Goal: Task Accomplishment & Management: Use online tool/utility

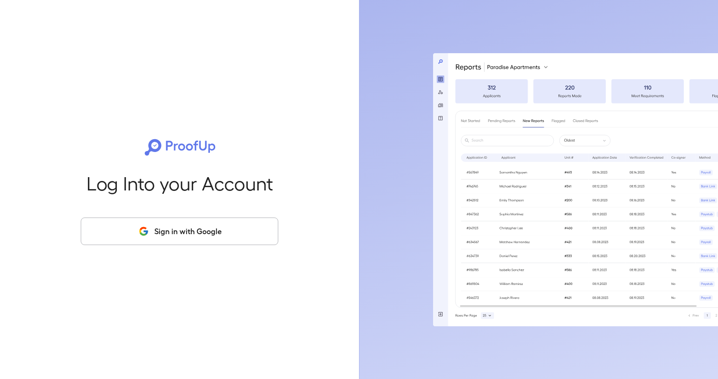
click at [203, 228] on button "Sign in with Google" at bounding box center [180, 231] width 198 height 28
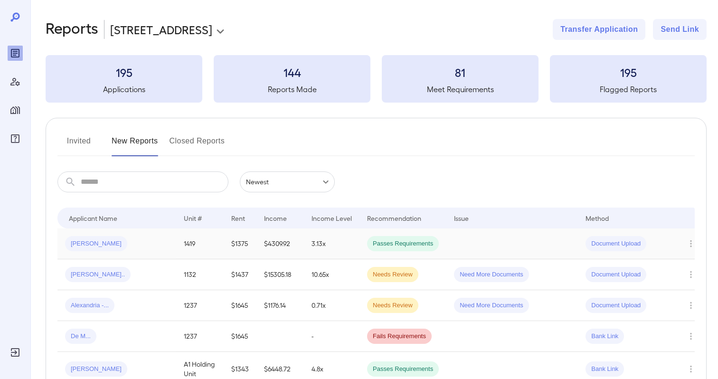
click at [209, 237] on td "1419" at bounding box center [199, 243] width 47 height 31
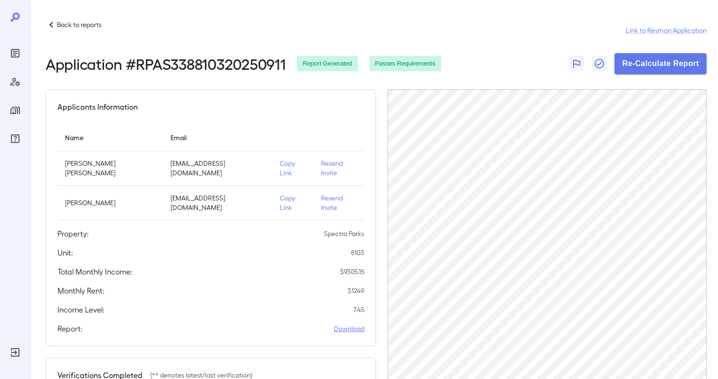
click at [338, 324] on link "Download" at bounding box center [349, 328] width 30 height 9
click at [305, 285] on div "Monthly Rent: $ 1249" at bounding box center [210, 290] width 307 height 11
click at [652, 60] on button "Re-Calculate Report" at bounding box center [660, 63] width 92 height 21
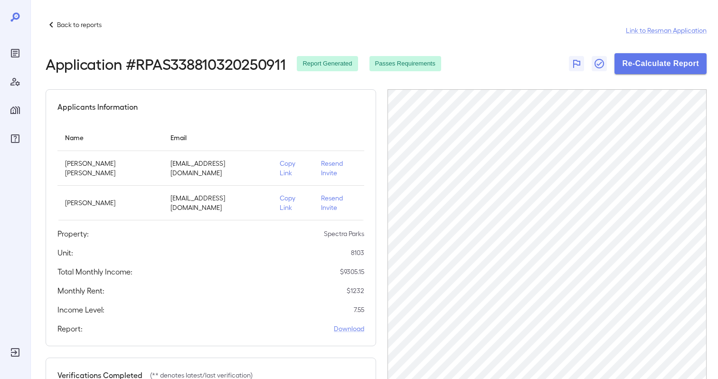
scroll to position [0, 127]
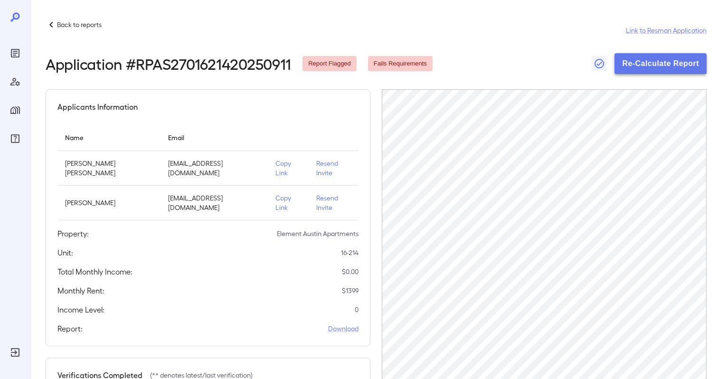
click at [664, 59] on button "Re-Calculate Report" at bounding box center [660, 63] width 92 height 21
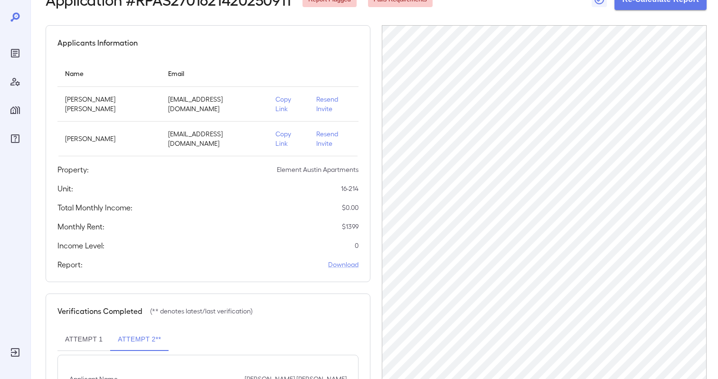
scroll to position [197, 0]
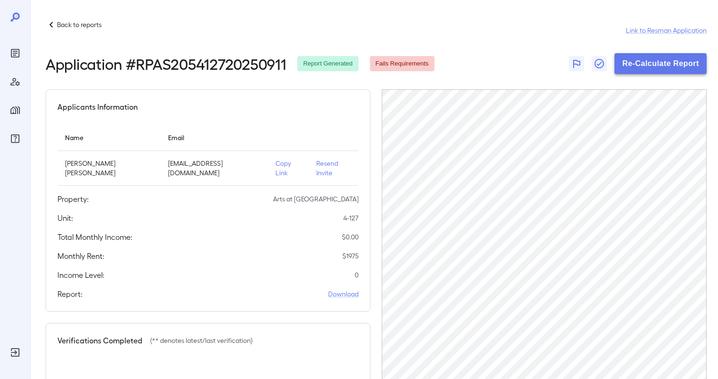
click at [652, 64] on button "Re-Calculate Report" at bounding box center [660, 63] width 92 height 21
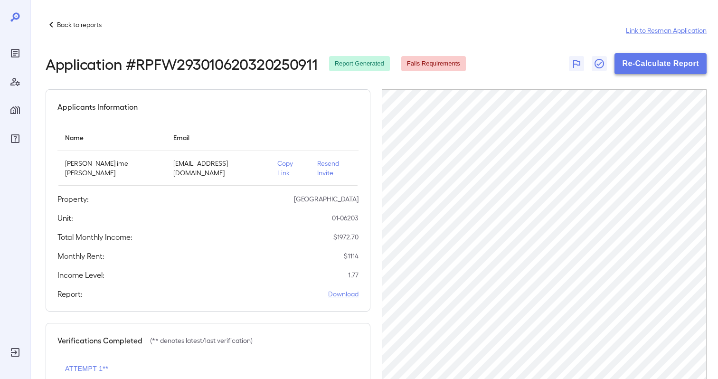
click at [649, 63] on button "Re-Calculate Report" at bounding box center [660, 63] width 92 height 21
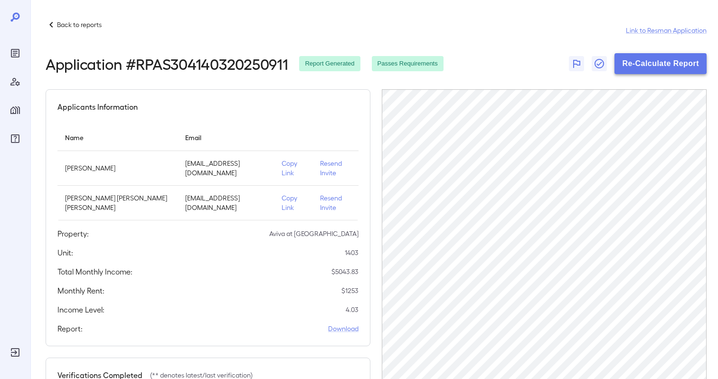
click at [648, 62] on button "Re-Calculate Report" at bounding box center [660, 63] width 92 height 21
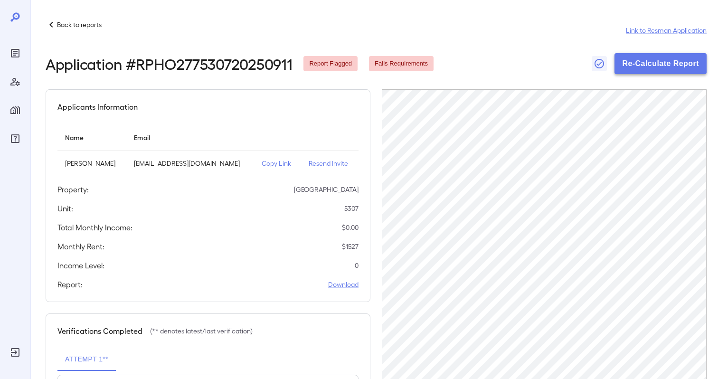
click at [646, 67] on button "Re-Calculate Report" at bounding box center [660, 63] width 92 height 21
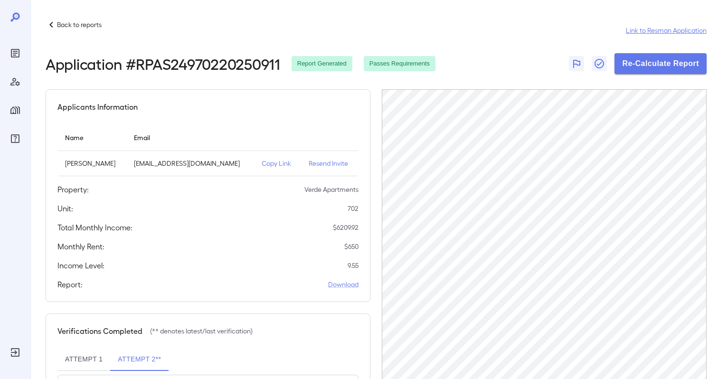
click at [661, 31] on link "Link to Resman Application" at bounding box center [666, 30] width 81 height 9
click at [343, 252] on div "Applicants Information Name Email [PERSON_NAME] [PERSON_NAME][EMAIL_ADDRESS][DO…" at bounding box center [208, 195] width 325 height 213
click at [659, 66] on button "Re-Calculate Report" at bounding box center [660, 63] width 92 height 21
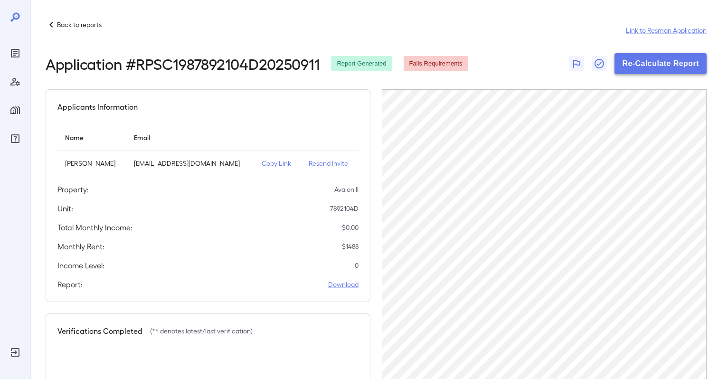
click at [655, 63] on button "Re-Calculate Report" at bounding box center [660, 63] width 92 height 21
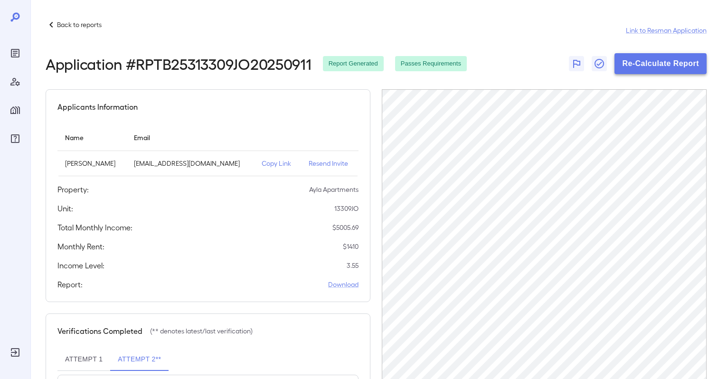
click at [667, 61] on button "Re-Calculate Report" at bounding box center [660, 63] width 92 height 21
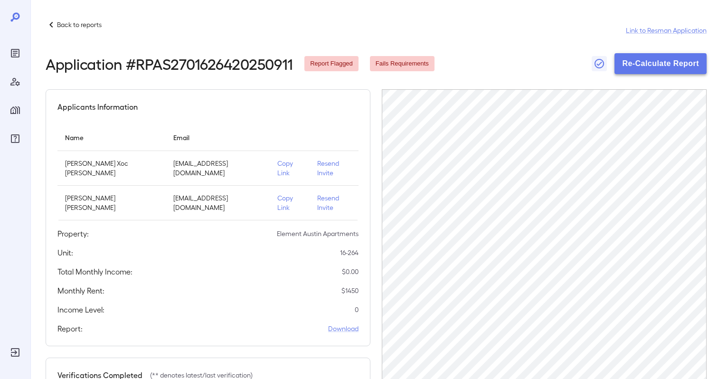
click at [659, 61] on button "Re-Calculate Report" at bounding box center [660, 63] width 92 height 21
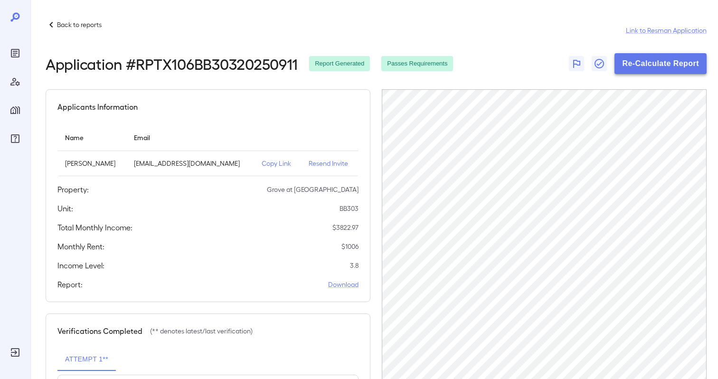
click at [670, 65] on button "Re-Calculate Report" at bounding box center [660, 63] width 92 height 21
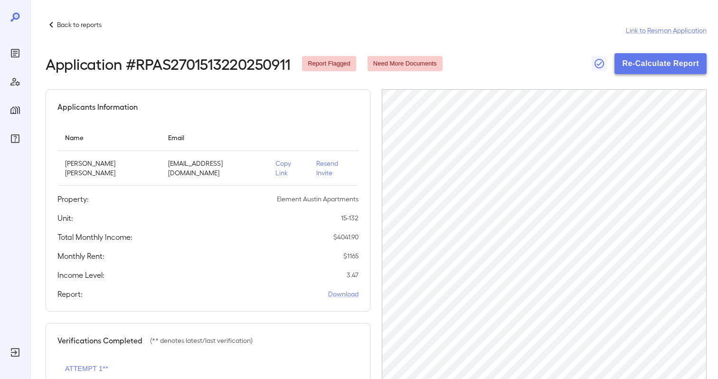
click at [659, 69] on button "Re-Calculate Report" at bounding box center [660, 63] width 92 height 21
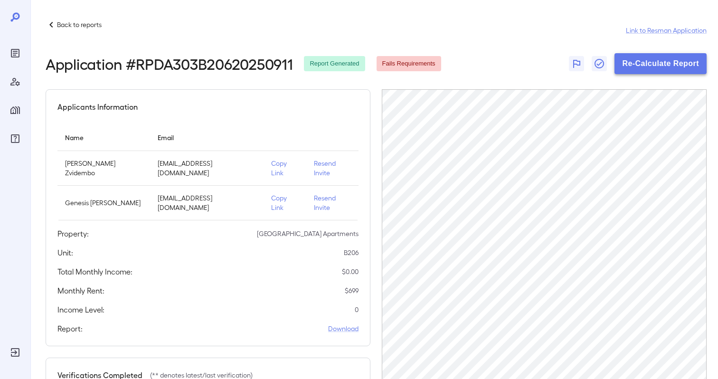
click at [672, 70] on button "Re-Calculate Report" at bounding box center [660, 63] width 92 height 21
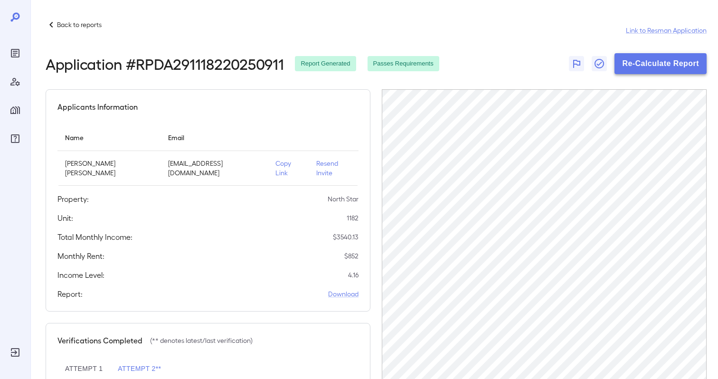
click at [650, 64] on button "Re-Calculate Report" at bounding box center [660, 63] width 92 height 21
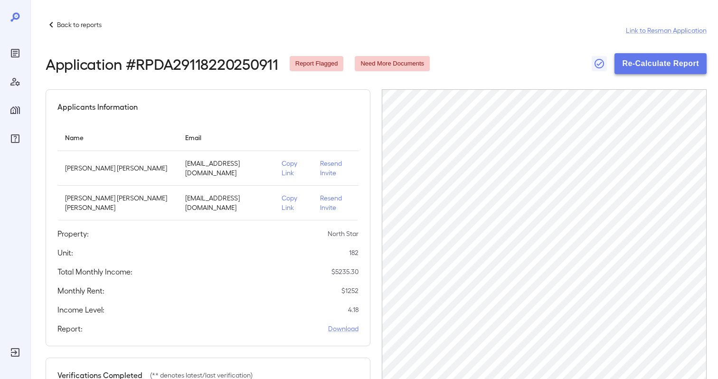
click at [658, 64] on button "Re-Calculate Report" at bounding box center [660, 63] width 92 height 21
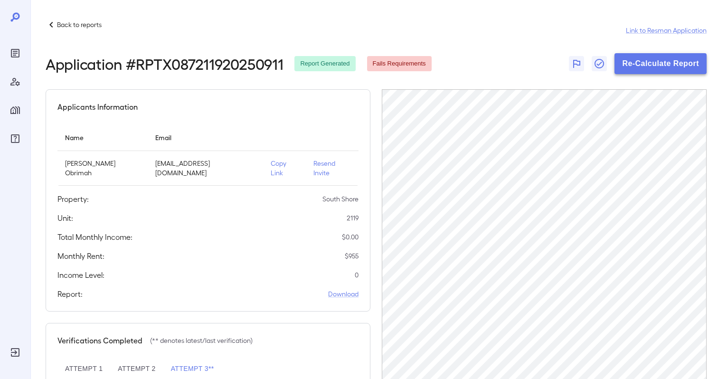
click at [648, 65] on button "Re-Calculate Report" at bounding box center [660, 63] width 92 height 21
